Goal: Task Accomplishment & Management: Use online tool/utility

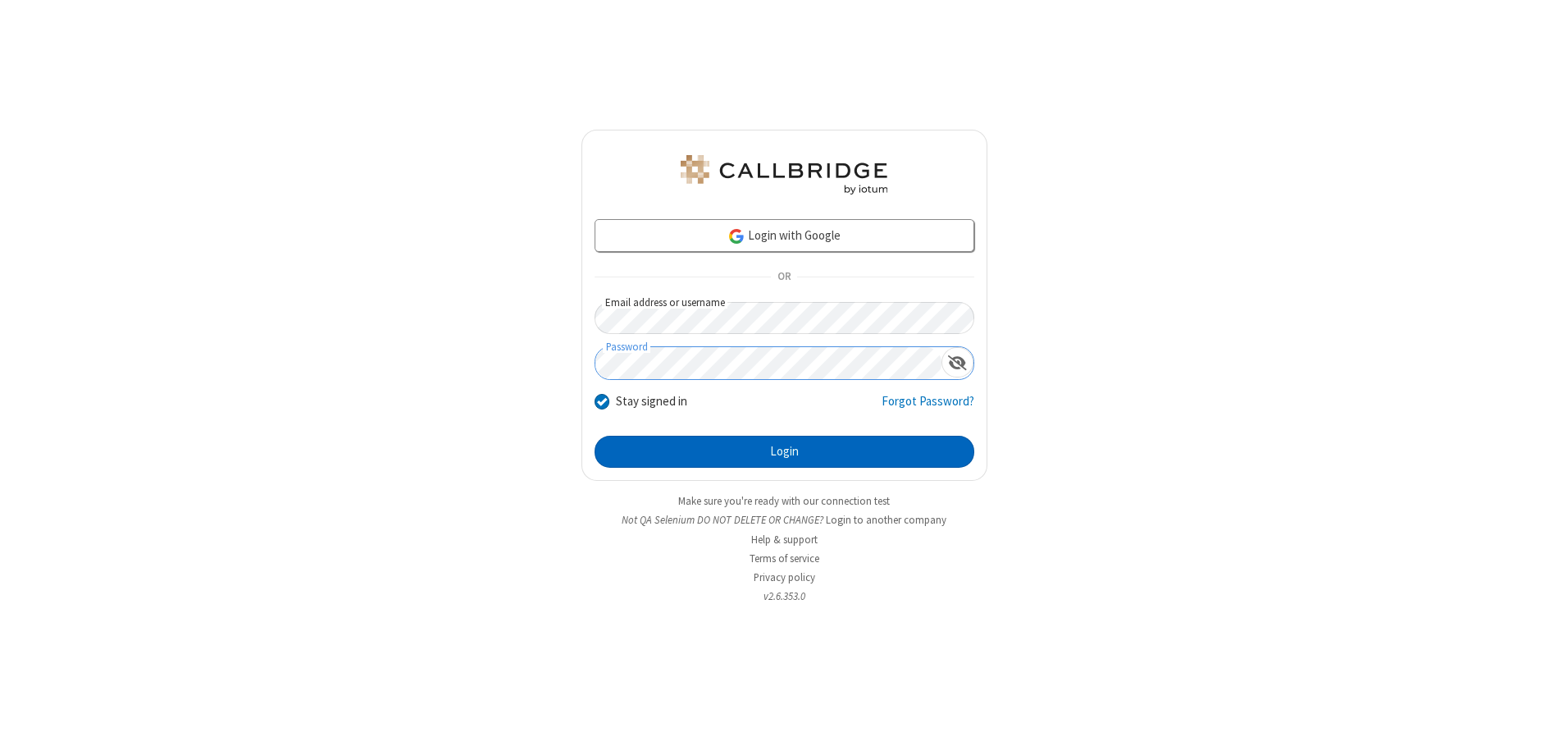
click at [784, 451] on button "Login" at bounding box center [784, 451] width 380 height 33
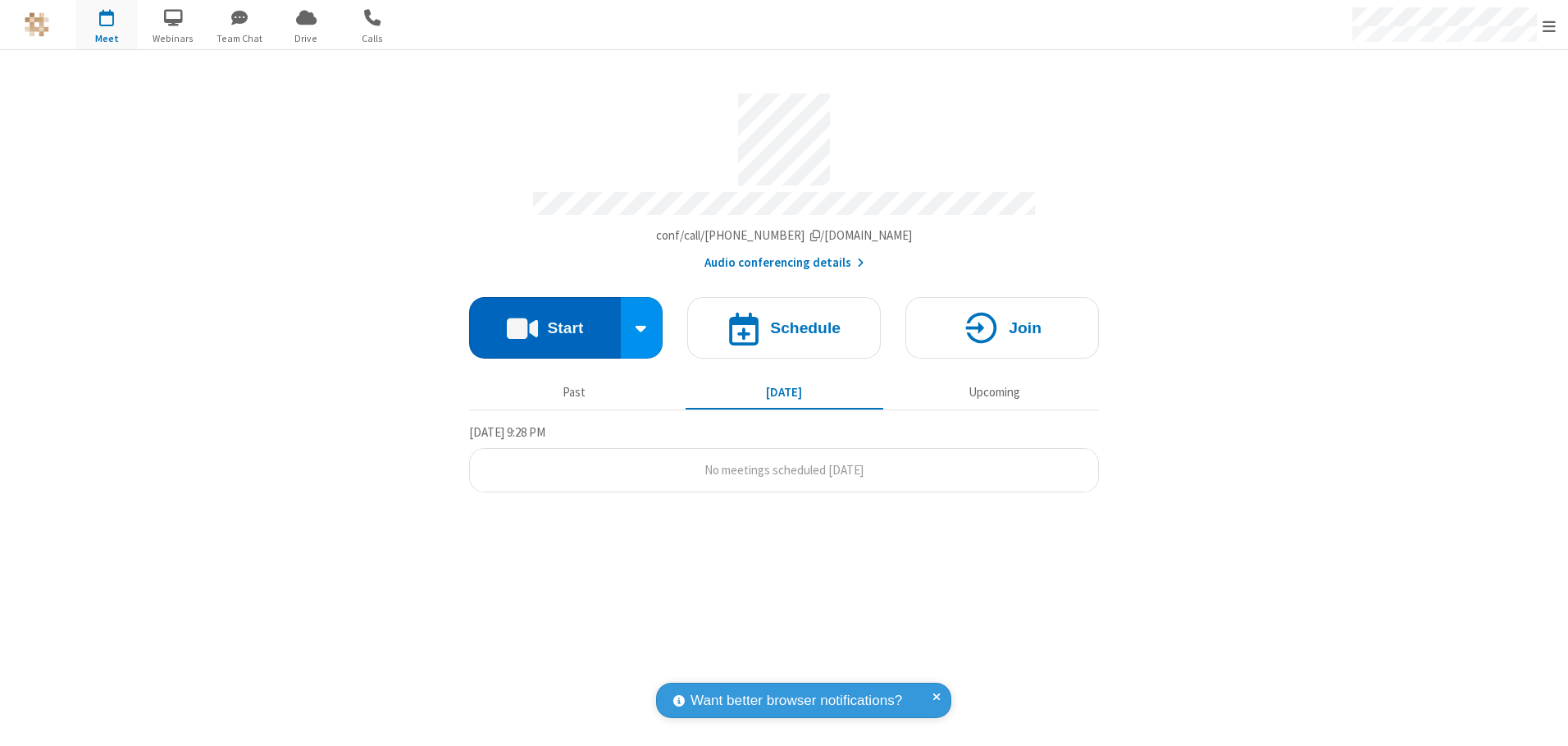
click at [544, 321] on button "Start" at bounding box center [544, 327] width 152 height 62
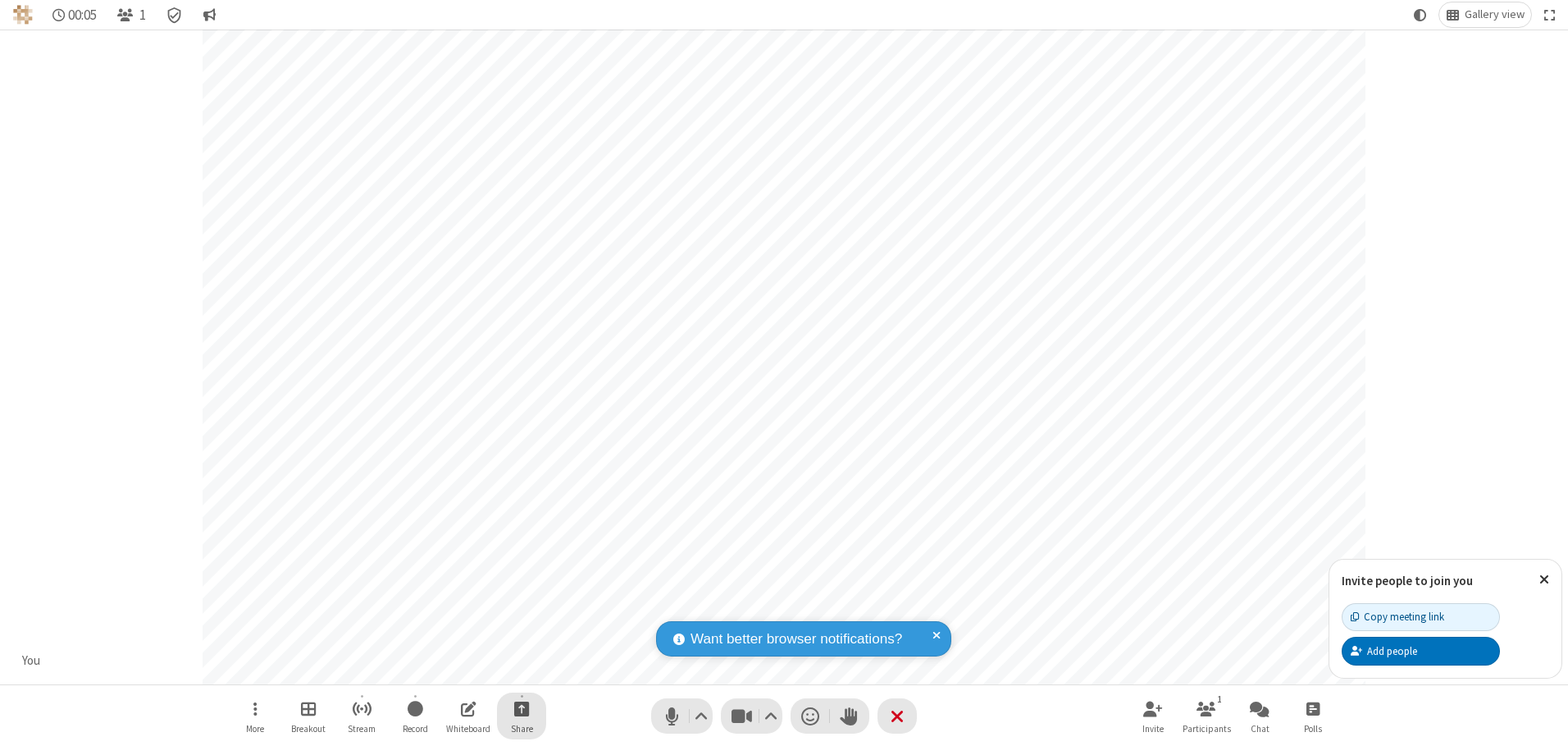
click at [522, 708] on span "Start sharing" at bounding box center [522, 708] width 16 height 21
click at [521, 608] on span "Share additional camera" at bounding box center [532, 611] width 121 height 14
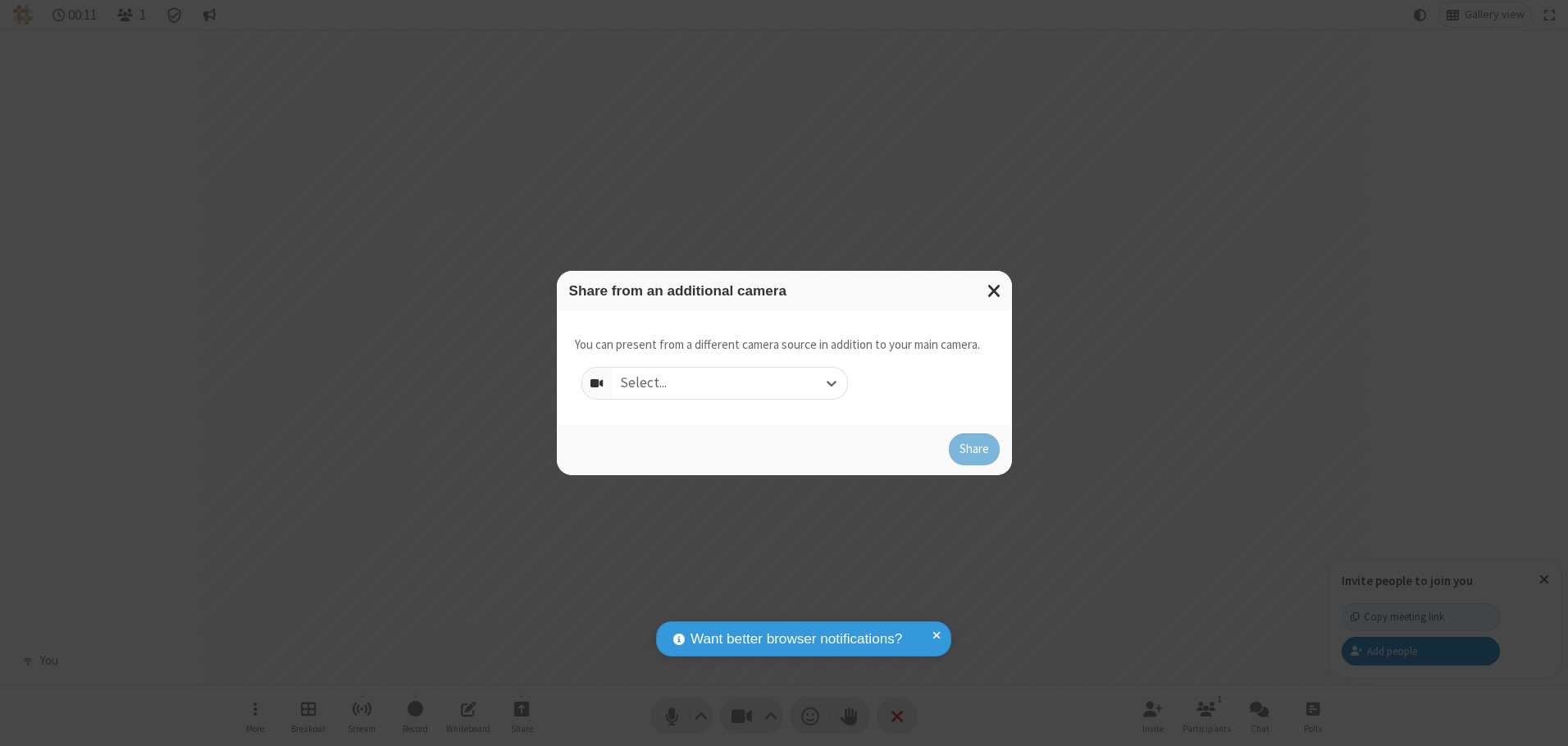
click at [729, 382] on div "Select..." at bounding box center [729, 382] width 235 height 31
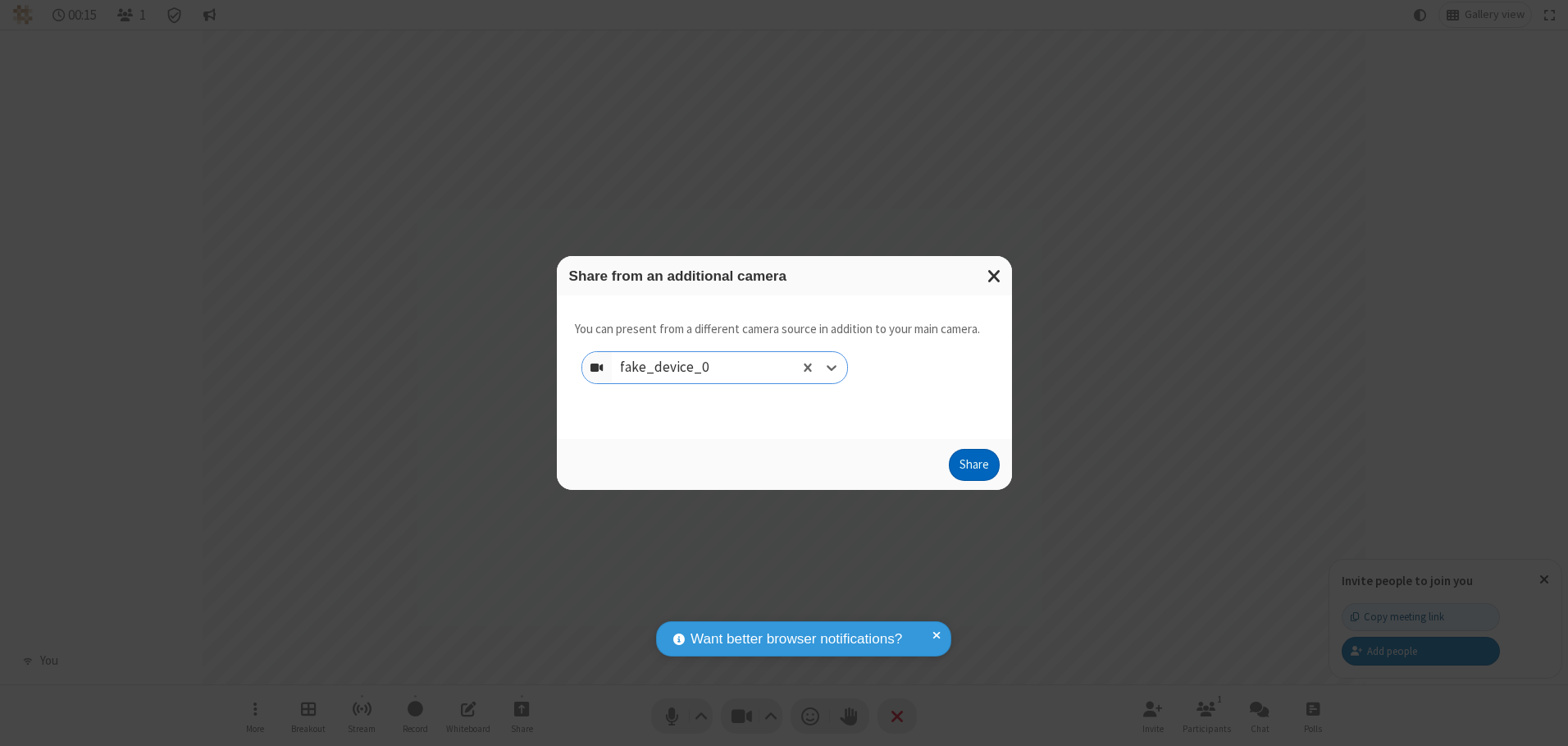
click at [974, 468] on button "Share" at bounding box center [974, 464] width 51 height 33
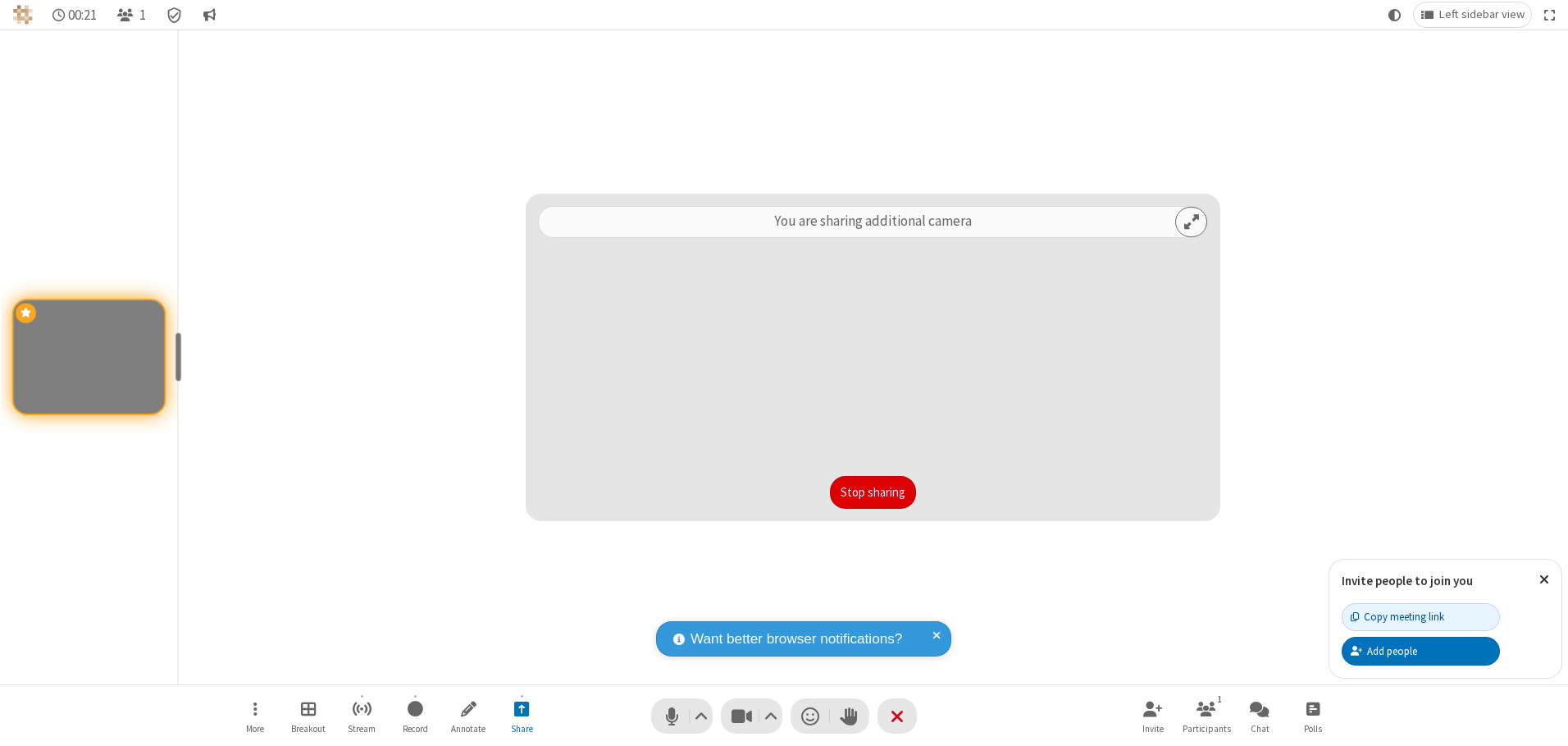
click at [873, 491] on button "Stop sharing" at bounding box center [873, 492] width 86 height 33
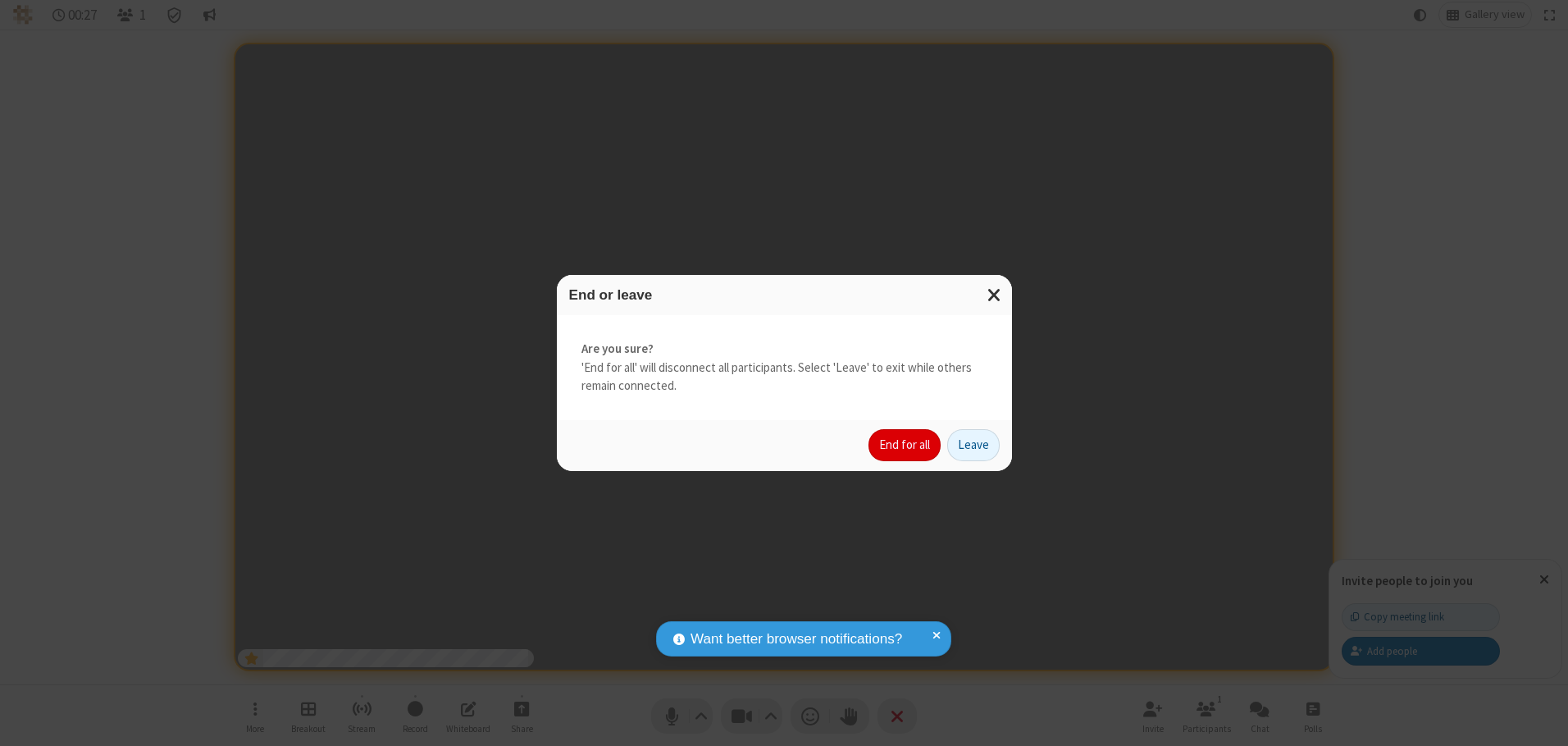
click at [905, 444] on button "End for all" at bounding box center [905, 444] width 72 height 33
